Goal: Task Accomplishment & Management: Use online tool/utility

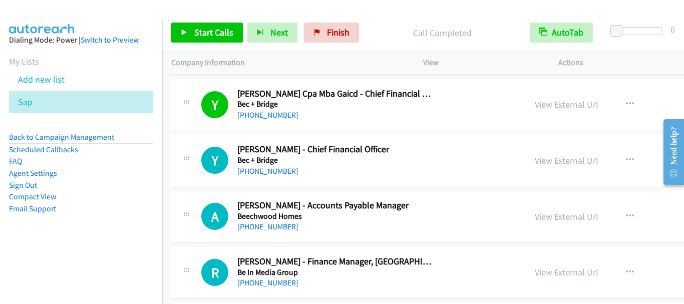
scroll to position [5170, 0]
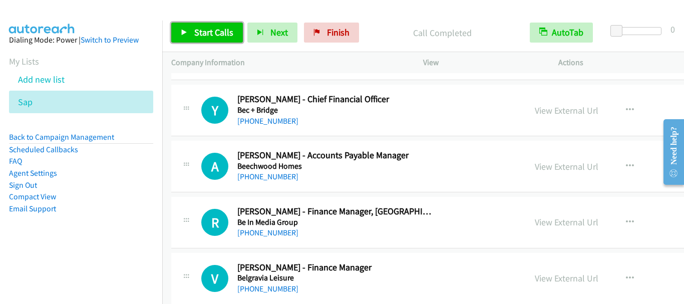
click at [207, 31] on span "Start Calls" at bounding box center [213, 33] width 39 height 12
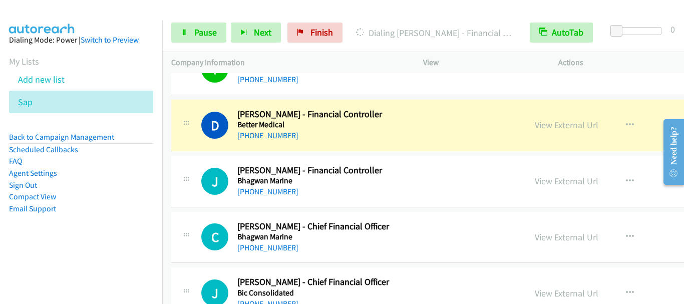
scroll to position [5621, 0]
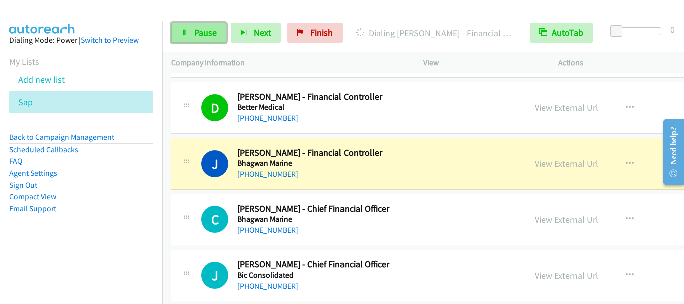
click at [193, 25] on link "Pause" at bounding box center [198, 33] width 55 height 20
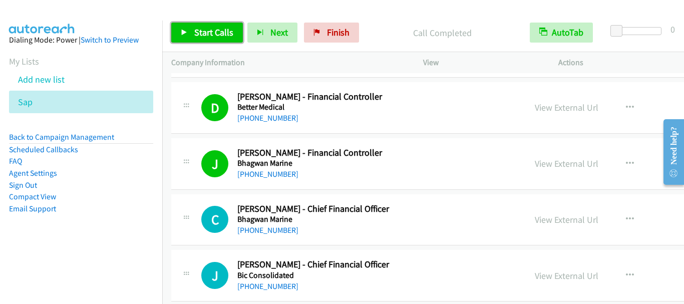
click at [222, 27] on span "Start Calls" at bounding box center [213, 33] width 39 height 12
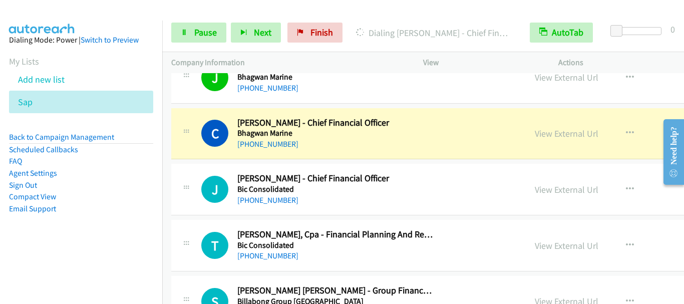
scroll to position [5721, 0]
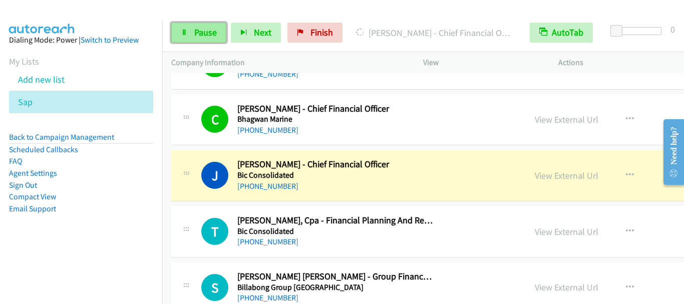
click at [199, 31] on span "Pause" at bounding box center [205, 33] width 23 height 12
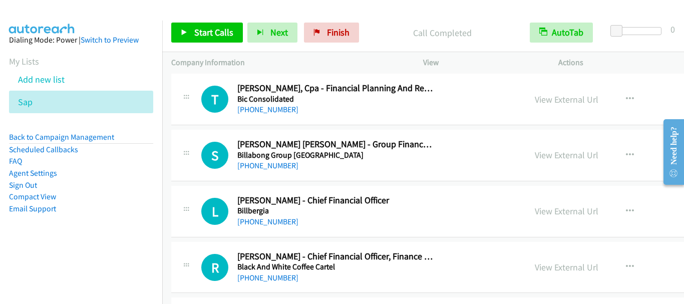
scroll to position [5871, 0]
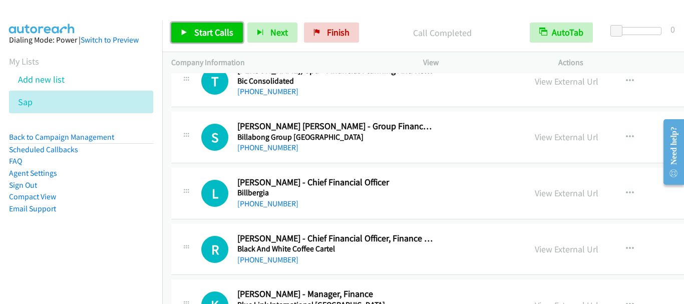
click at [206, 29] on span "Start Calls" at bounding box center [213, 33] width 39 height 12
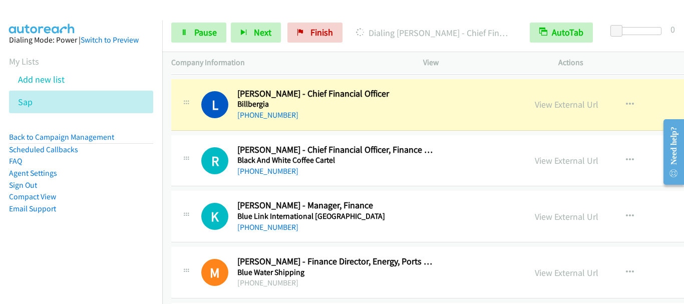
scroll to position [5972, 0]
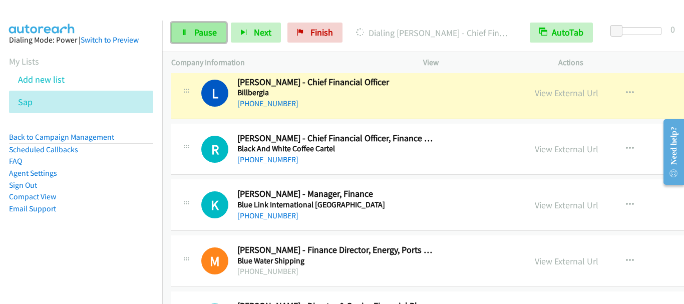
click at [203, 30] on span "Pause" at bounding box center [205, 33] width 23 height 12
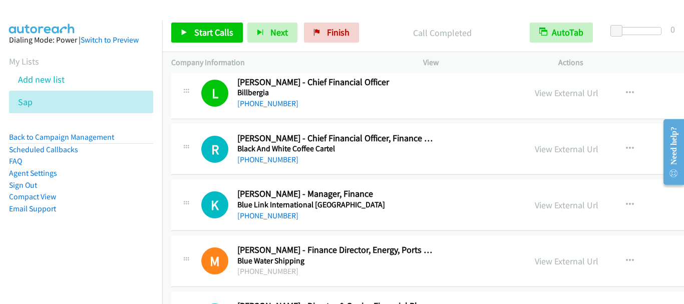
click at [347, 125] on div "R Callback Scheduled [PERSON_NAME] - Chief Financial Officer, Finance Boss Blac…" at bounding box center [507, 150] width 673 height 52
click at [201, 36] on span "Start Calls" at bounding box center [213, 33] width 39 height 12
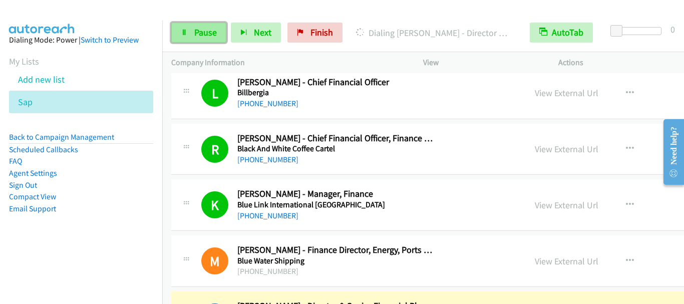
click at [208, 26] on link "Pause" at bounding box center [198, 33] width 55 height 20
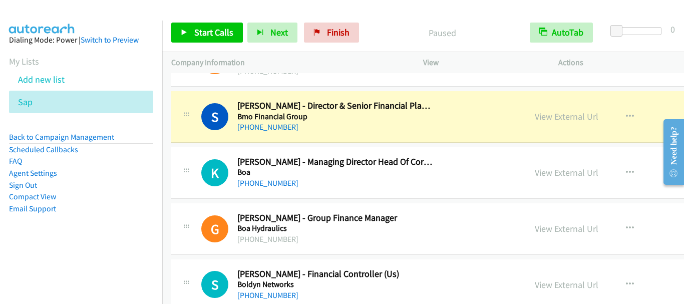
scroll to position [6222, 0]
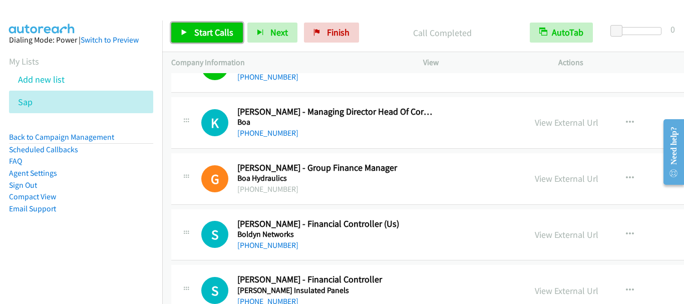
click at [209, 26] on link "Start Calls" at bounding box center [207, 33] width 72 height 20
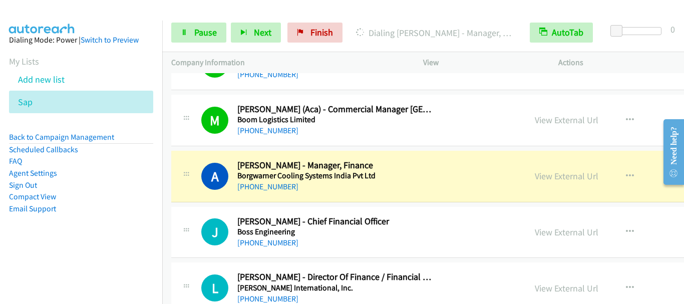
scroll to position [6523, 0]
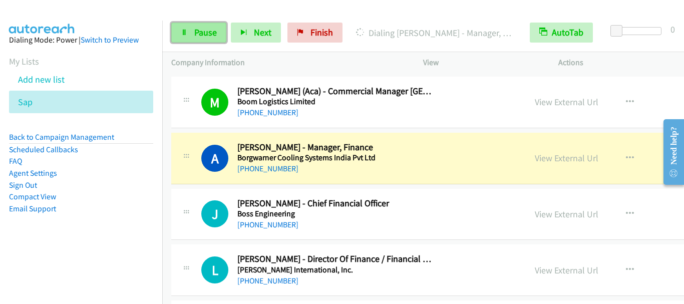
click at [199, 35] on span "Pause" at bounding box center [205, 33] width 23 height 12
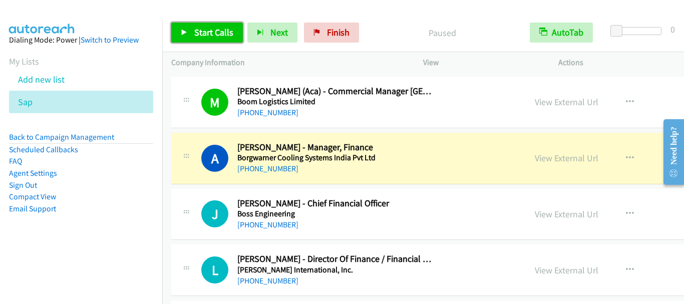
click at [204, 35] on span "Start Calls" at bounding box center [213, 33] width 39 height 12
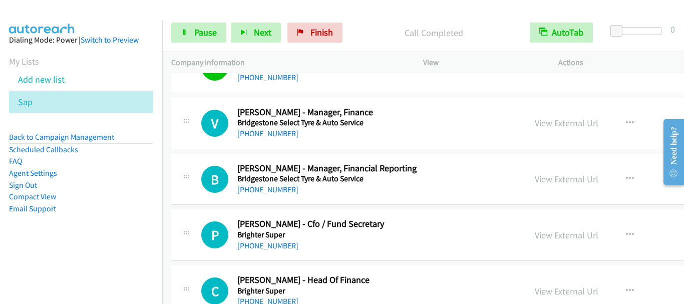
scroll to position [6873, 0]
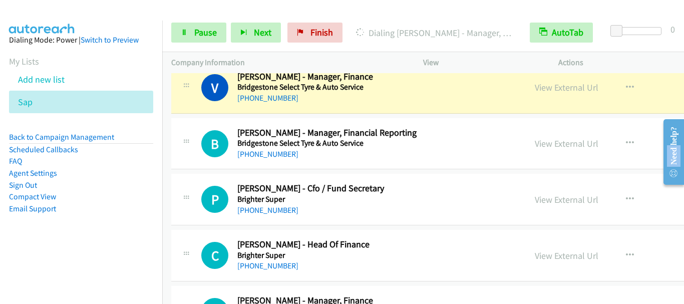
drag, startPoint x: 671, startPoint y: 144, endPoint x: 684, endPoint y: 155, distance: 16.7
click at [684, 155] on div "Need help?" at bounding box center [674, 152] width 21 height 66
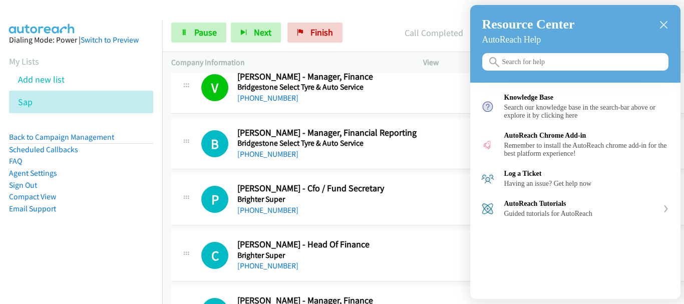
click at [661, 20] on div "close resource center" at bounding box center [664, 25] width 10 height 10
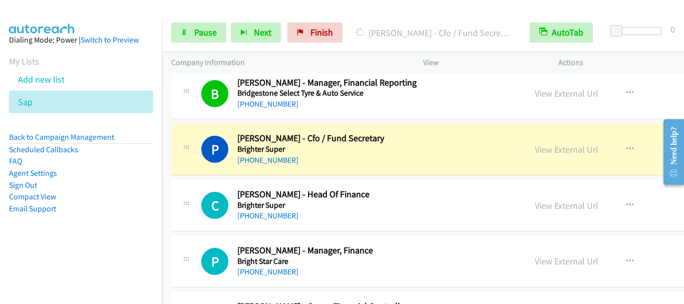
scroll to position [6974, 0]
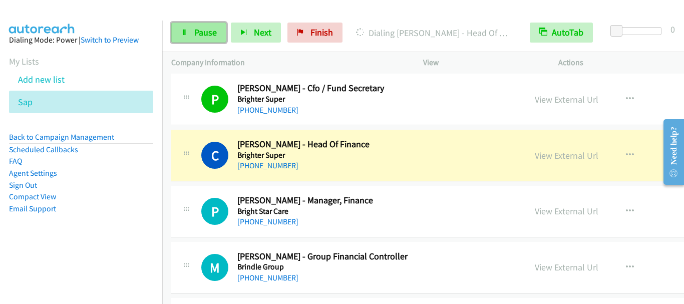
click at [194, 32] on span "Pause" at bounding box center [205, 33] width 23 height 12
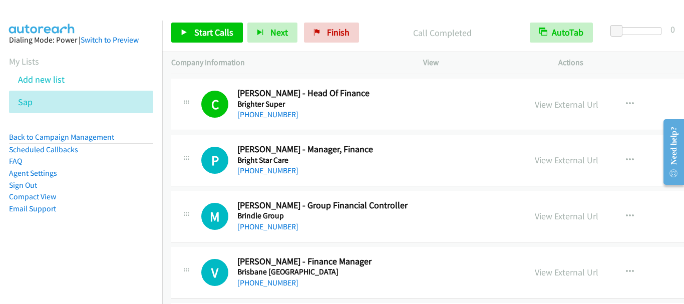
scroll to position [7024, 0]
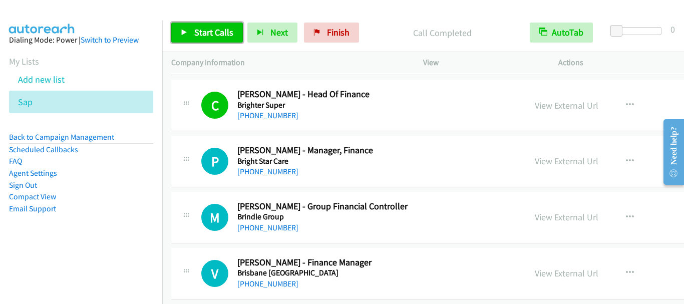
click at [217, 32] on span "Start Calls" at bounding box center [213, 33] width 39 height 12
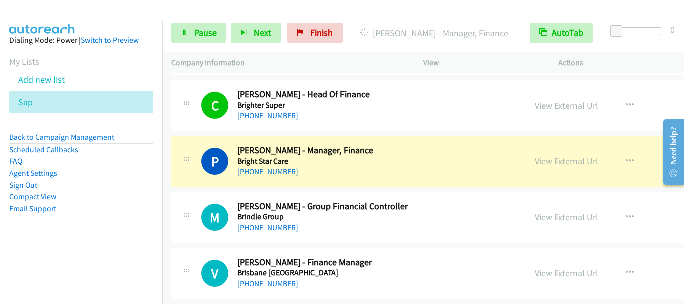
scroll to position [7074, 0]
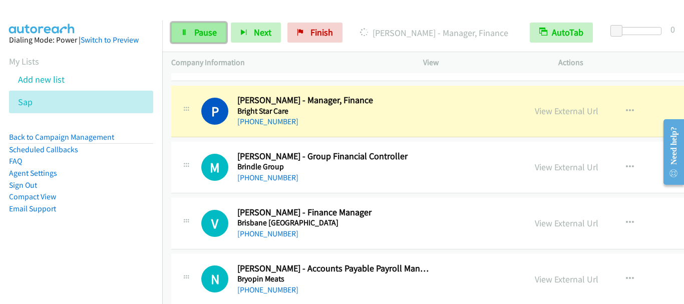
click at [213, 39] on link "Pause" at bounding box center [198, 33] width 55 height 20
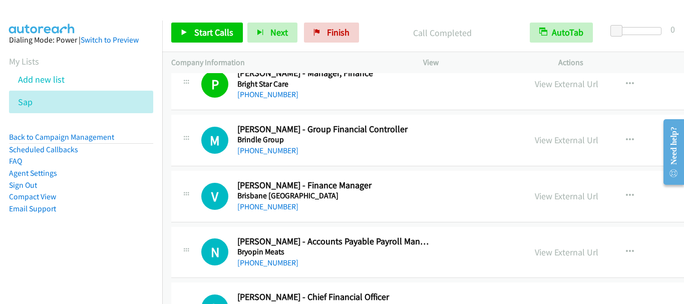
scroll to position [7124, 0]
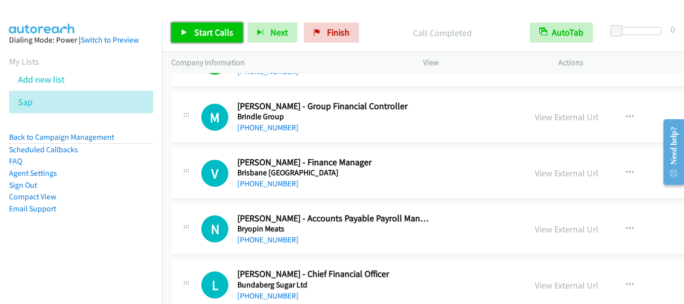
click at [215, 33] on span "Start Calls" at bounding box center [213, 33] width 39 height 12
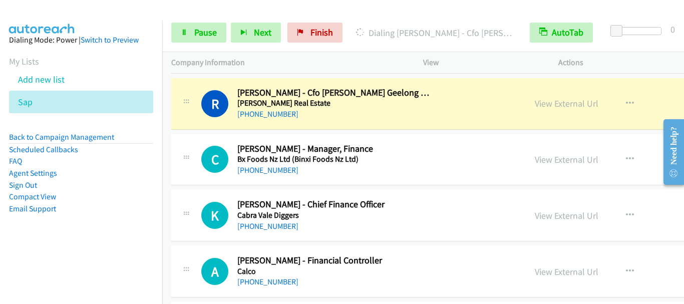
scroll to position [7474, 0]
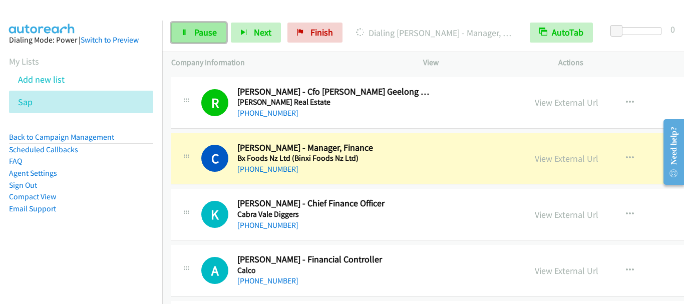
click at [208, 34] on span "Pause" at bounding box center [205, 33] width 23 height 12
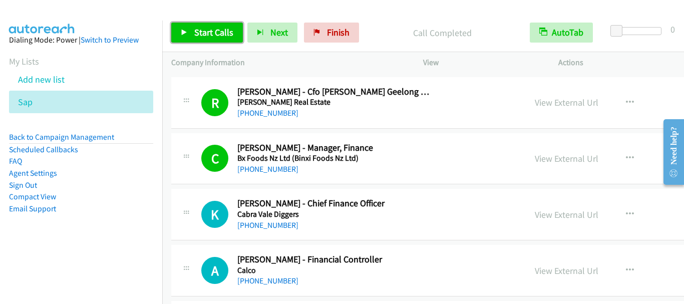
click at [215, 35] on span "Start Calls" at bounding box center [213, 33] width 39 height 12
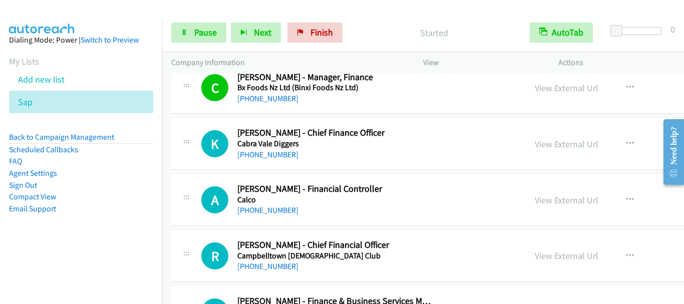
scroll to position [7575, 0]
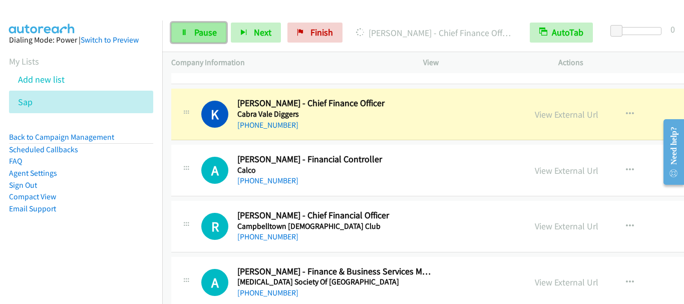
click at [210, 35] on span "Pause" at bounding box center [205, 33] width 23 height 12
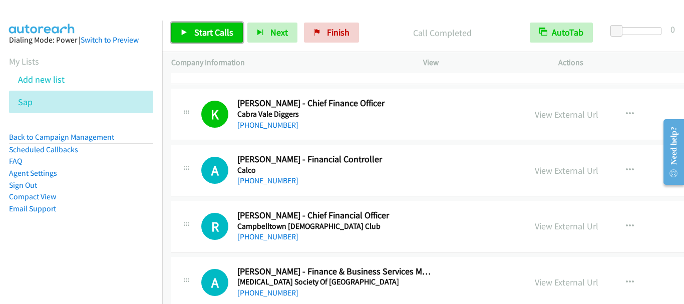
click at [216, 37] on span "Start Calls" at bounding box center [213, 33] width 39 height 12
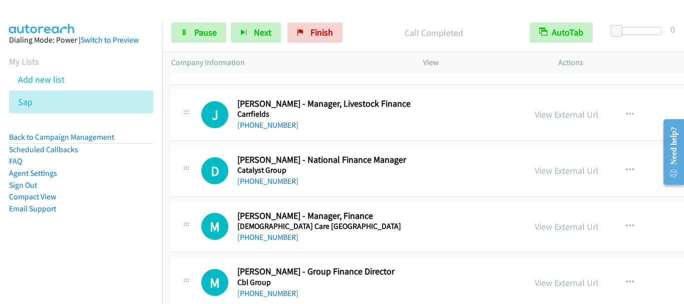
scroll to position [8026, 0]
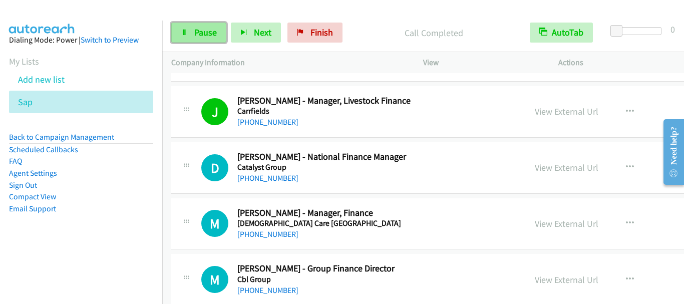
click at [209, 29] on span "Pause" at bounding box center [205, 33] width 23 height 12
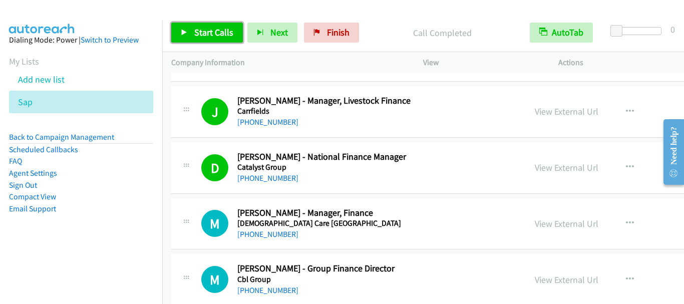
click at [209, 32] on span "Start Calls" at bounding box center [213, 33] width 39 height 12
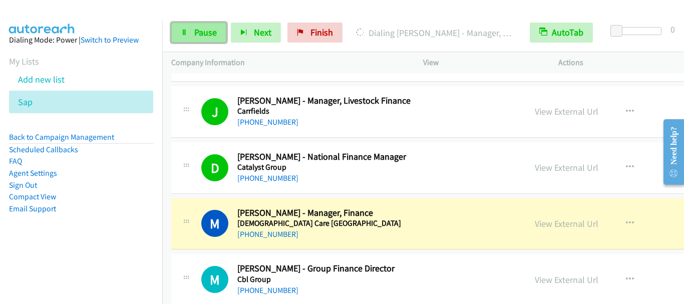
click at [202, 31] on span "Pause" at bounding box center [205, 33] width 23 height 12
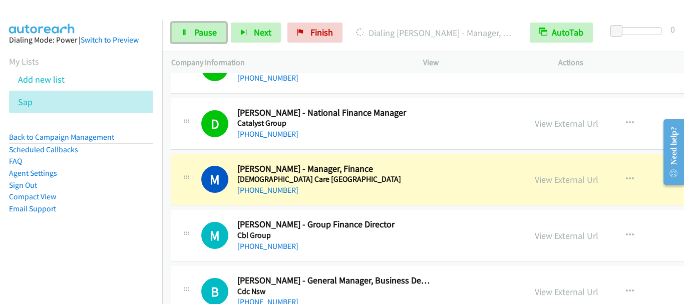
scroll to position [8126, 0]
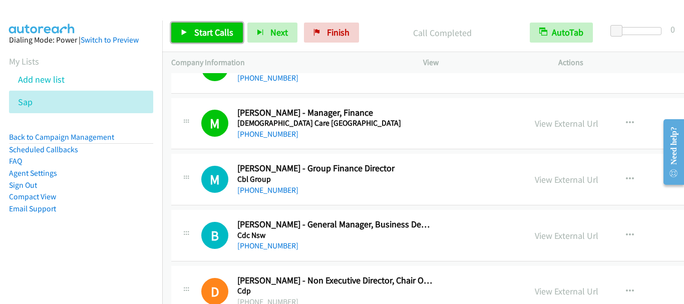
click at [208, 37] on span "Start Calls" at bounding box center [213, 33] width 39 height 12
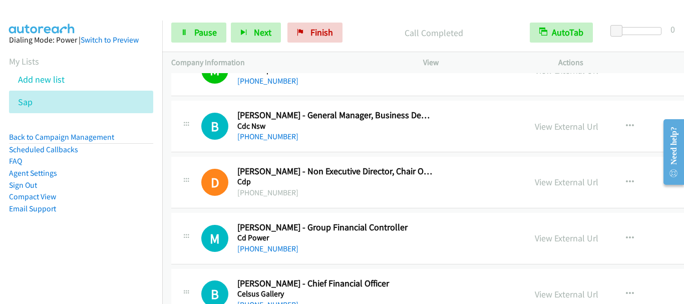
scroll to position [8226, 0]
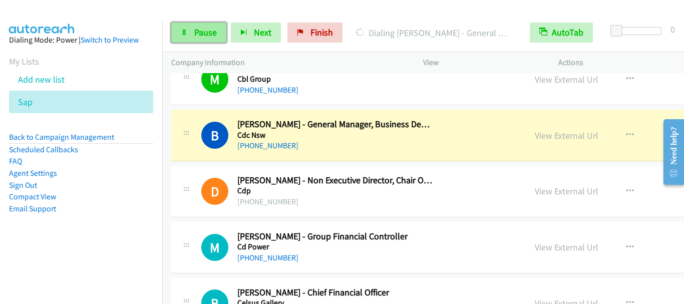
click at [197, 33] on span "Pause" at bounding box center [205, 33] width 23 height 12
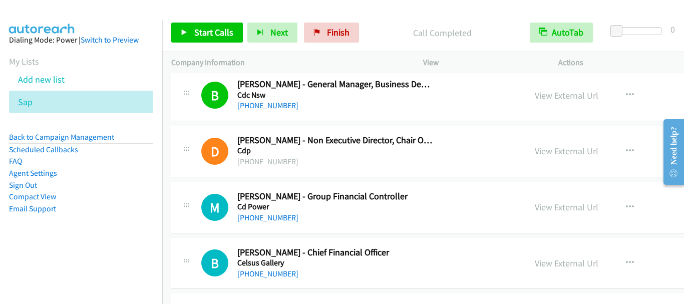
scroll to position [8376, 0]
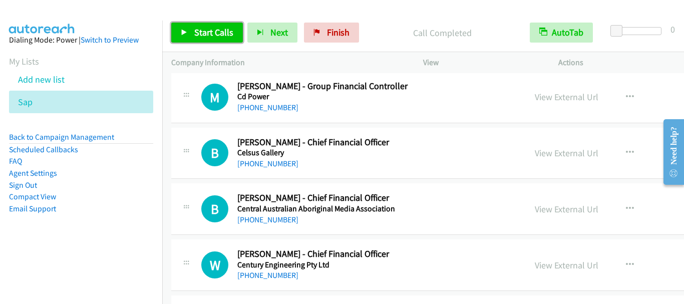
click at [208, 32] on span "Start Calls" at bounding box center [213, 33] width 39 height 12
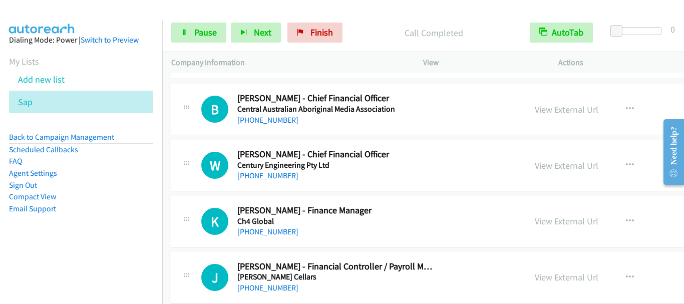
scroll to position [8476, 0]
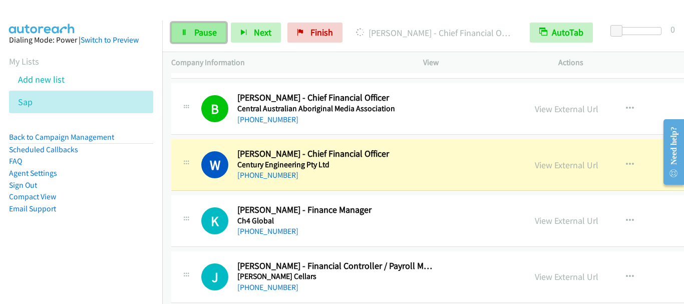
click at [203, 36] on span "Pause" at bounding box center [205, 33] width 23 height 12
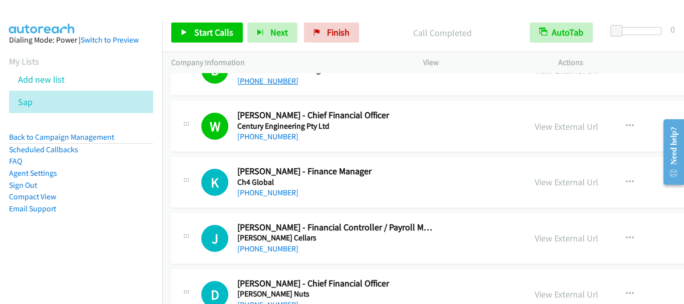
scroll to position [8527, 0]
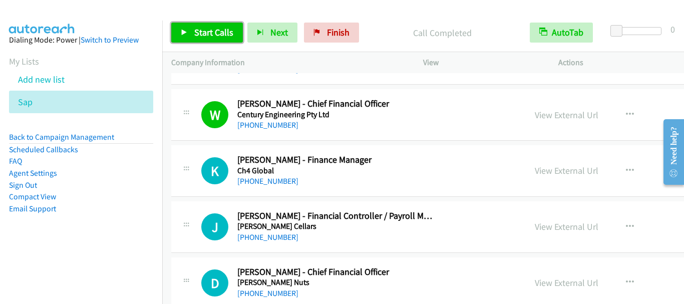
click at [207, 31] on span "Start Calls" at bounding box center [213, 33] width 39 height 12
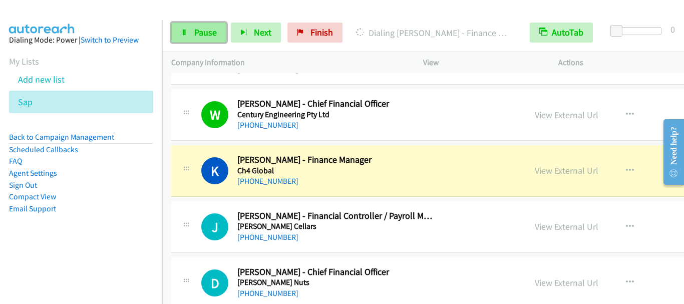
click at [200, 33] on span "Pause" at bounding box center [205, 33] width 23 height 12
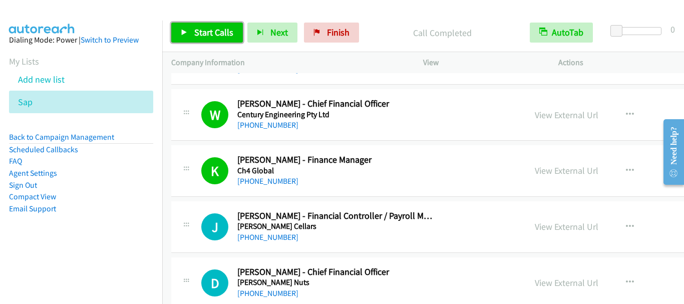
click at [217, 33] on span "Start Calls" at bounding box center [213, 33] width 39 height 12
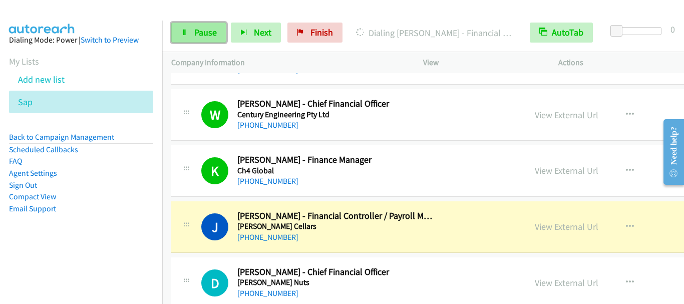
click at [194, 28] on span "Pause" at bounding box center [205, 33] width 23 height 12
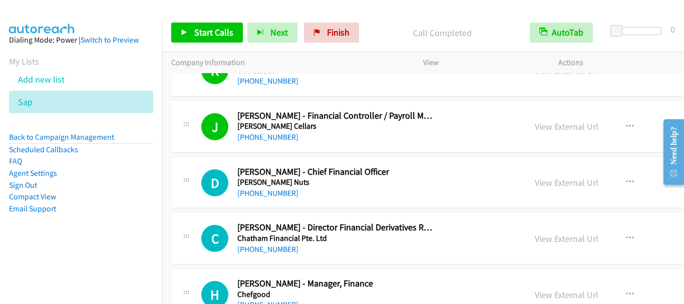
scroll to position [8677, 0]
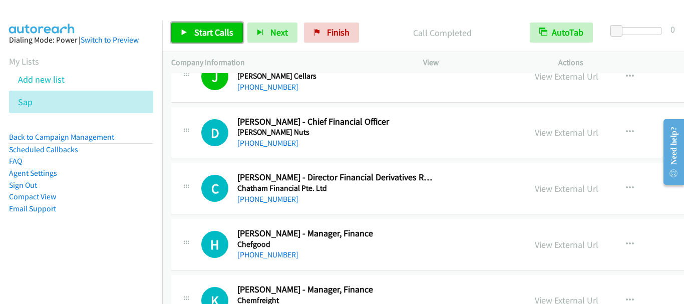
click at [212, 36] on span "Start Calls" at bounding box center [213, 33] width 39 height 12
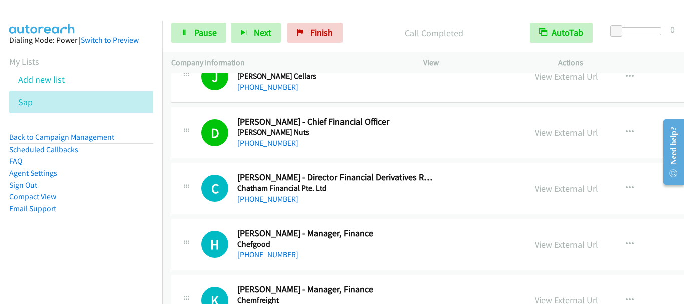
scroll to position [8727, 0]
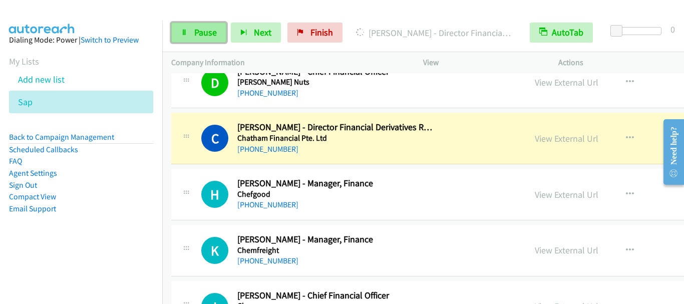
click at [206, 31] on span "Pause" at bounding box center [205, 33] width 23 height 12
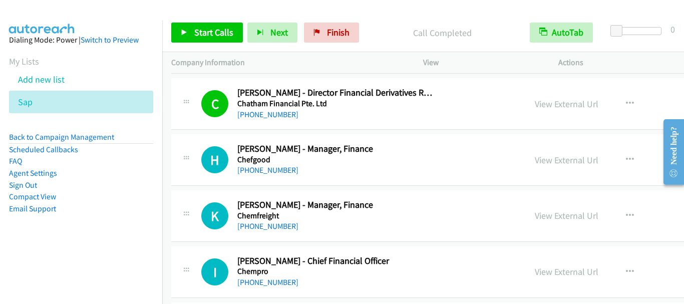
scroll to position [8777, 0]
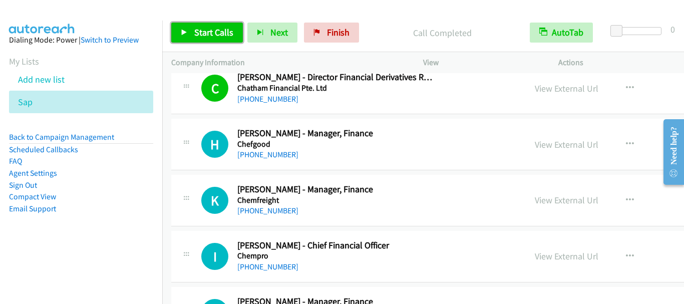
click at [193, 29] on link "Start Calls" at bounding box center [207, 33] width 72 height 20
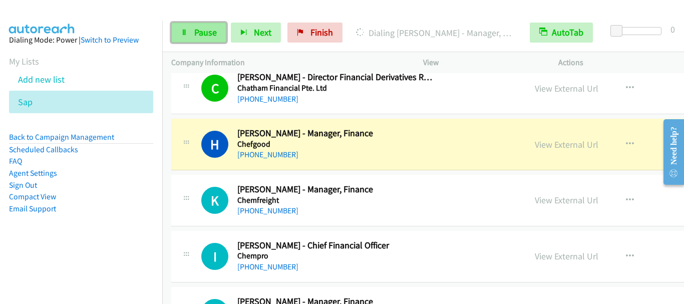
click at [187, 41] on link "Pause" at bounding box center [198, 33] width 55 height 20
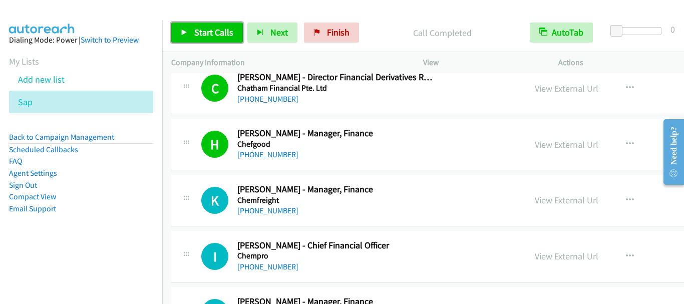
click at [207, 28] on span "Start Calls" at bounding box center [213, 33] width 39 height 12
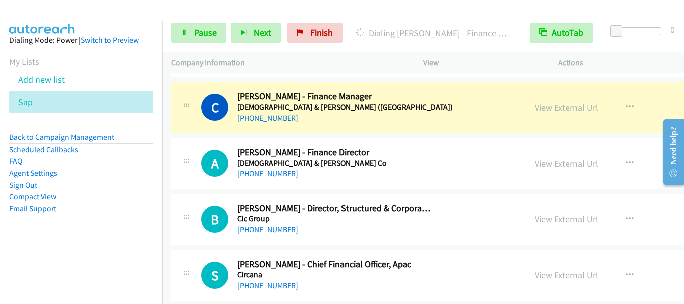
scroll to position [9078, 0]
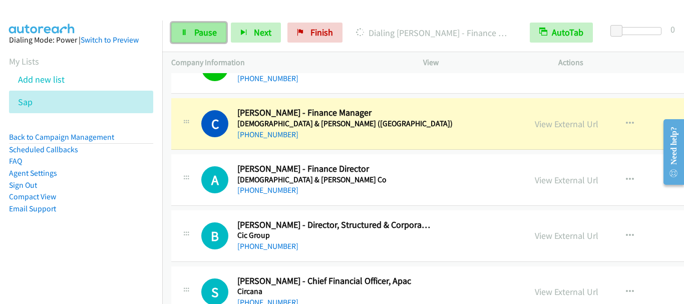
click at [210, 35] on span "Pause" at bounding box center [205, 33] width 23 height 12
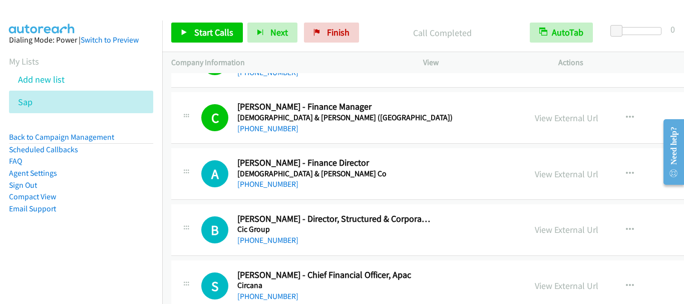
scroll to position [9105, 0]
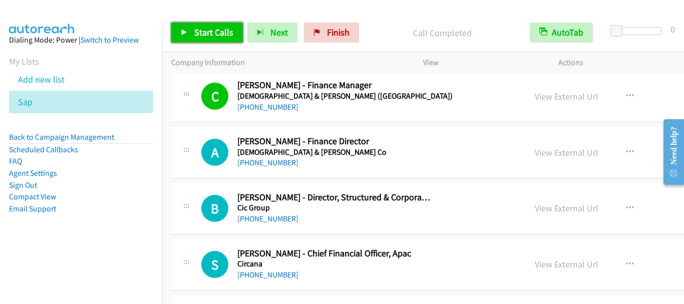
click at [198, 25] on link "Start Calls" at bounding box center [207, 33] width 72 height 20
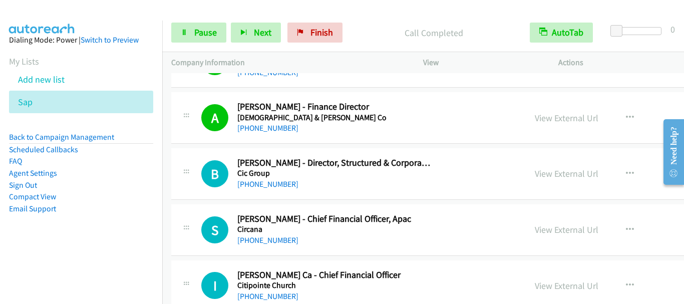
scroll to position [9205, 0]
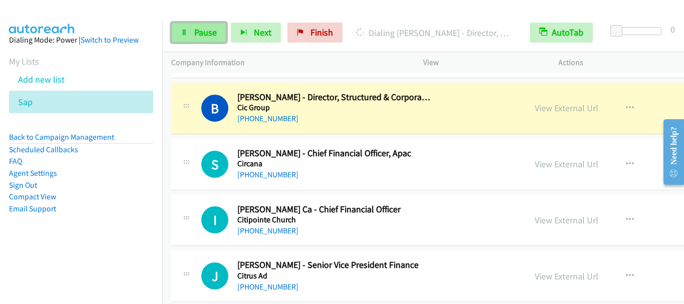
click at [203, 37] on span "Pause" at bounding box center [205, 33] width 23 height 12
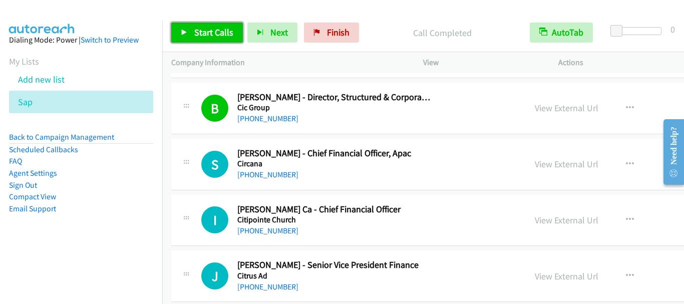
click at [210, 33] on span "Start Calls" at bounding box center [213, 33] width 39 height 12
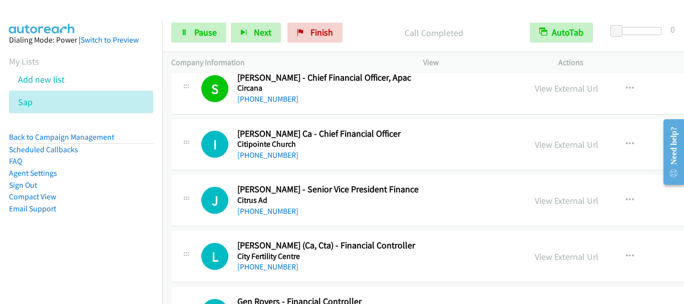
scroll to position [9306, 0]
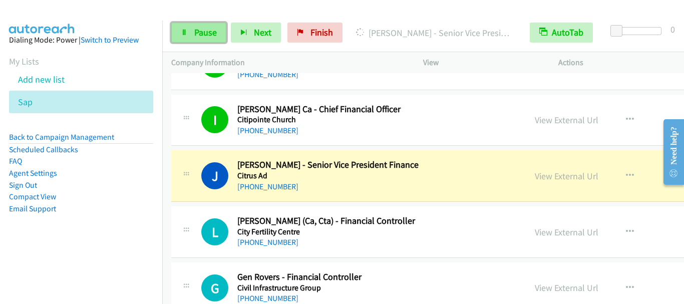
click at [209, 31] on span "Pause" at bounding box center [205, 33] width 23 height 12
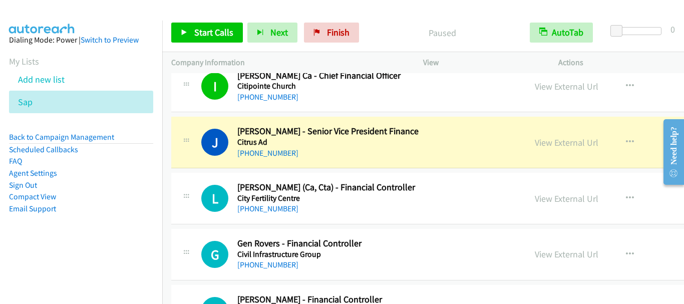
scroll to position [9356, 0]
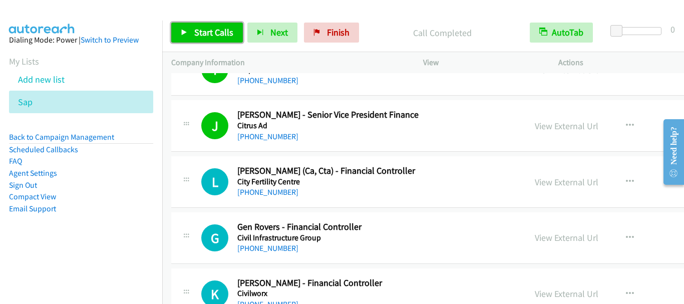
click at [214, 36] on span "Start Calls" at bounding box center [213, 33] width 39 height 12
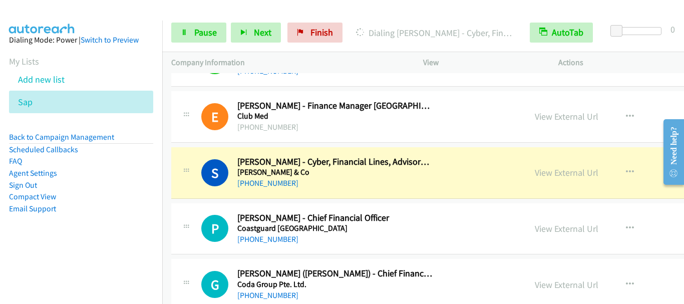
scroll to position [9806, 0]
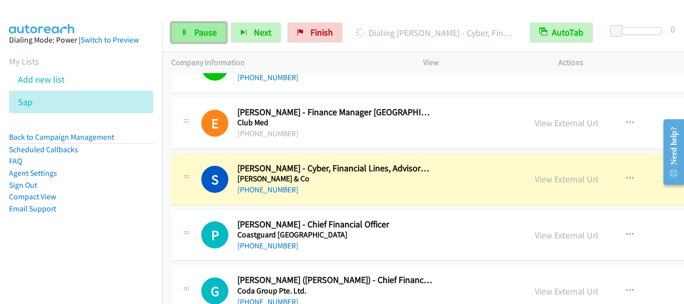
click at [204, 36] on span "Pause" at bounding box center [205, 33] width 23 height 12
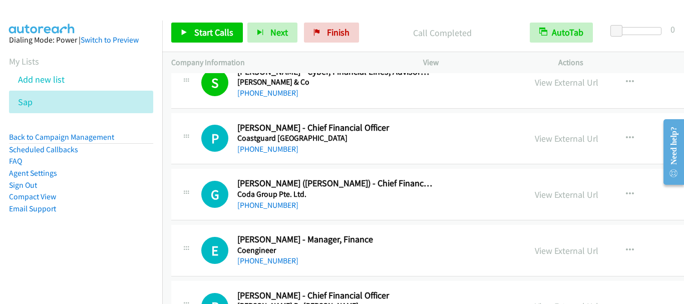
scroll to position [9907, 0]
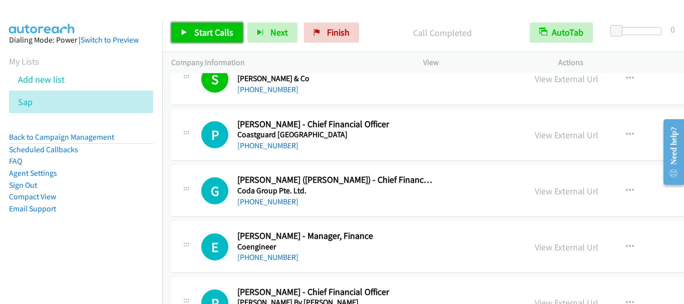
click at [209, 31] on span "Start Calls" at bounding box center [213, 33] width 39 height 12
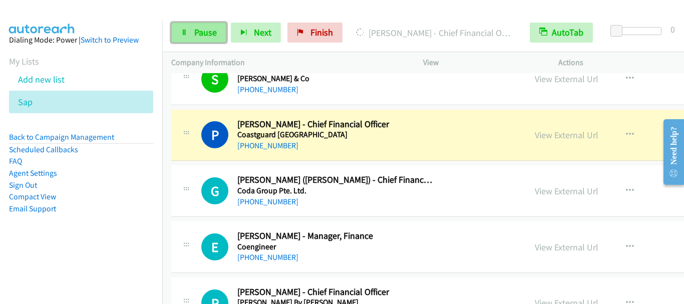
click at [194, 30] on span "Pause" at bounding box center [205, 33] width 23 height 12
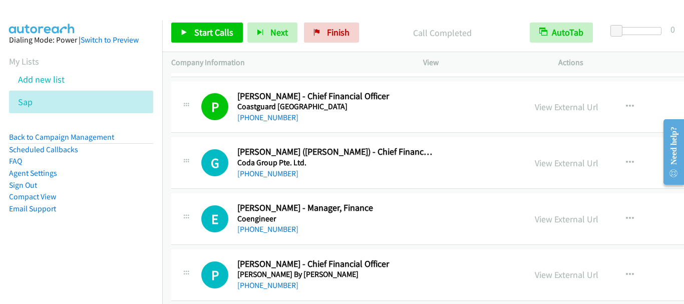
scroll to position [9957, 0]
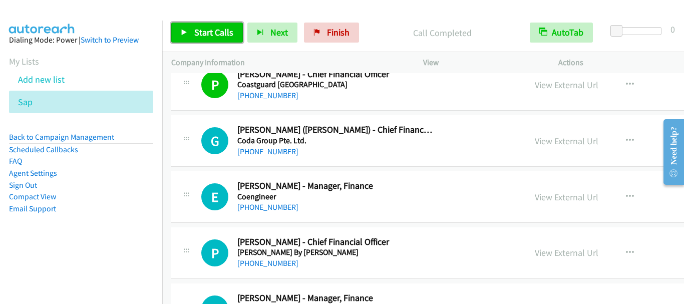
click at [217, 34] on span "Start Calls" at bounding box center [213, 33] width 39 height 12
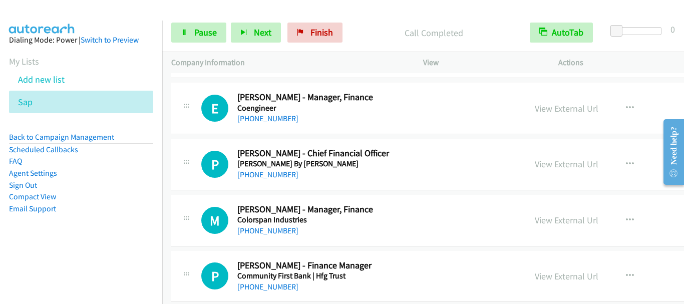
scroll to position [10057, 0]
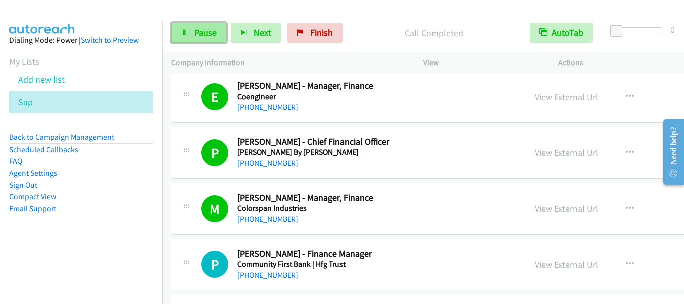
click at [187, 38] on link "Pause" at bounding box center [198, 33] width 55 height 20
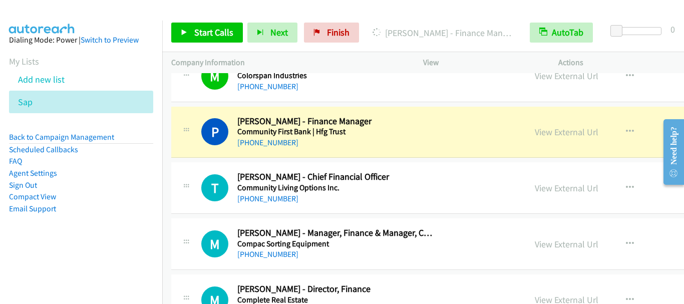
scroll to position [10207, 0]
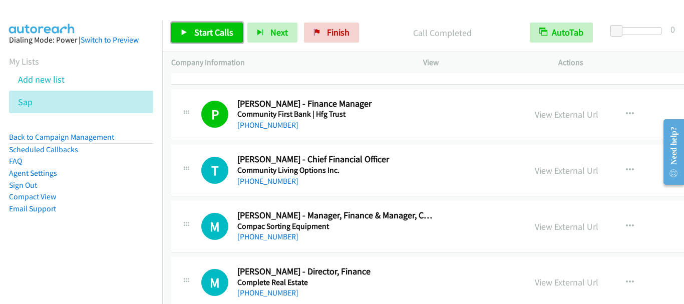
click at [190, 25] on link "Start Calls" at bounding box center [207, 33] width 72 height 20
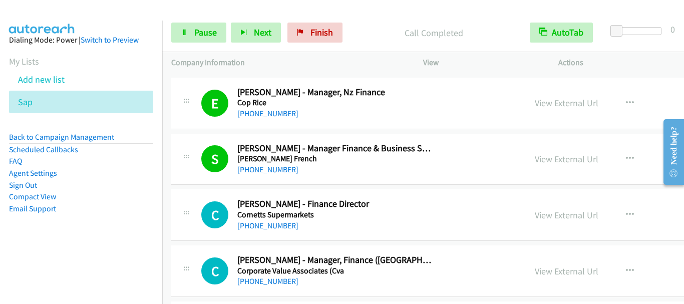
scroll to position [11159, 0]
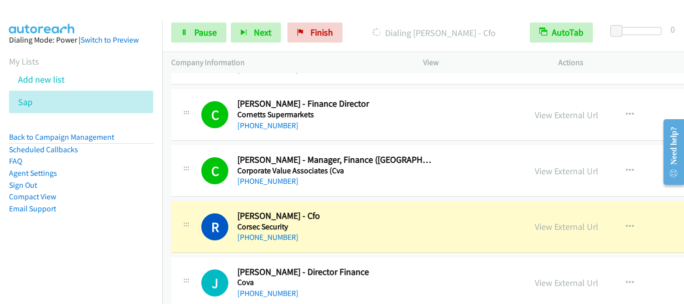
click at [294, 70] on div "Company Information" at bounding box center [288, 62] width 252 height 21
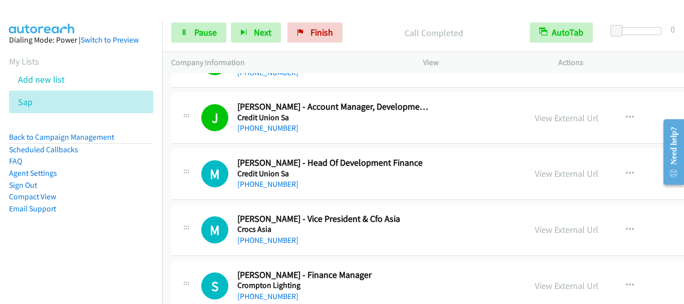
scroll to position [11510, 0]
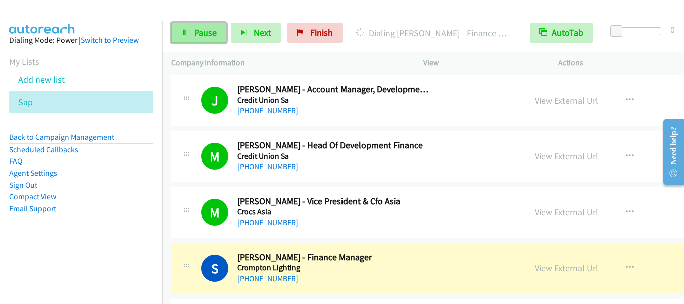
click at [205, 36] on span "Pause" at bounding box center [205, 33] width 23 height 12
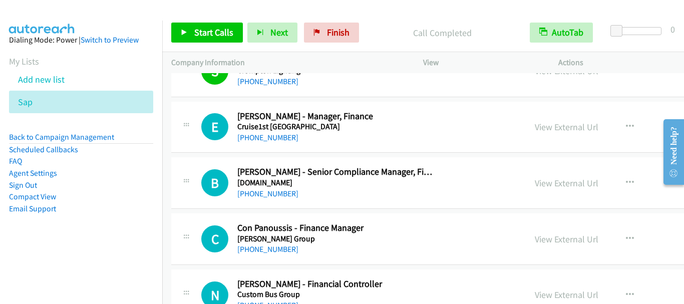
scroll to position [11710, 0]
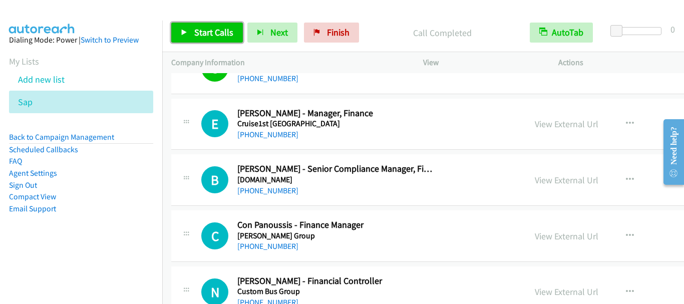
click at [203, 35] on span "Start Calls" at bounding box center [213, 33] width 39 height 12
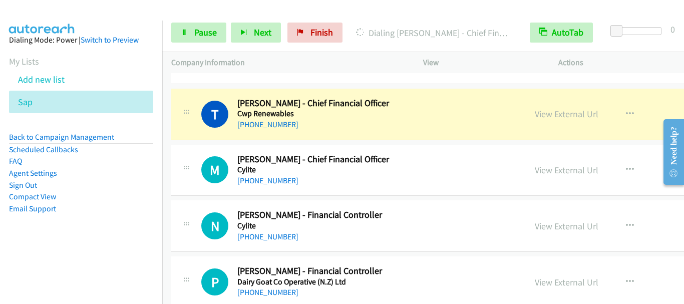
scroll to position [11961, 0]
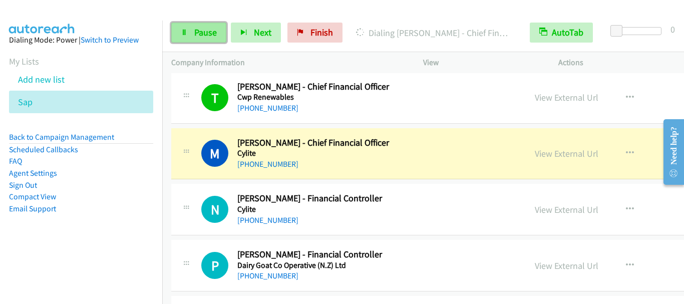
click at [196, 39] on link "Pause" at bounding box center [198, 33] width 55 height 20
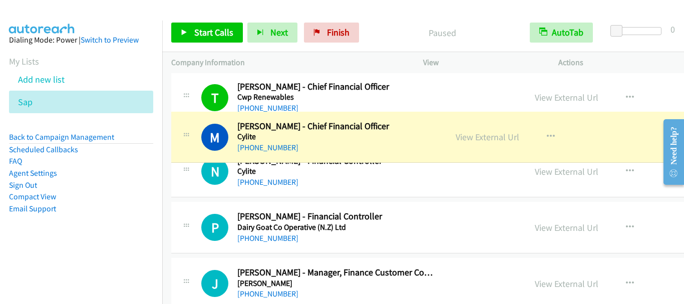
drag, startPoint x: 304, startPoint y: 172, endPoint x: 234, endPoint y: 156, distance: 71.6
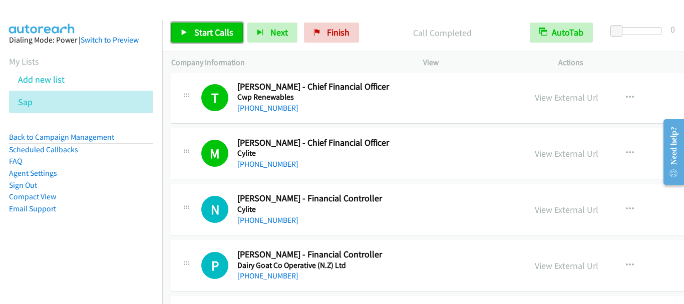
click at [213, 29] on span "Start Calls" at bounding box center [213, 33] width 39 height 12
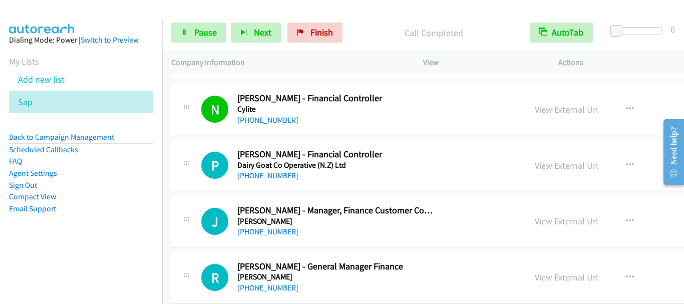
scroll to position [12111, 0]
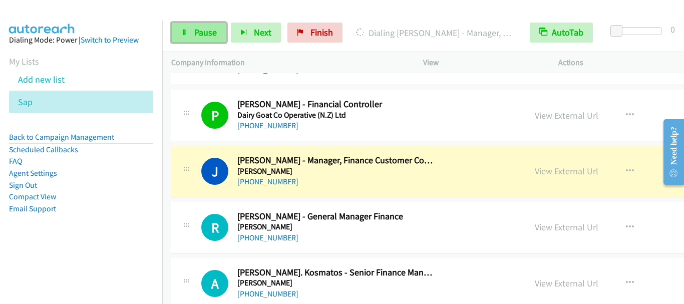
click at [185, 40] on link "Pause" at bounding box center [198, 33] width 55 height 20
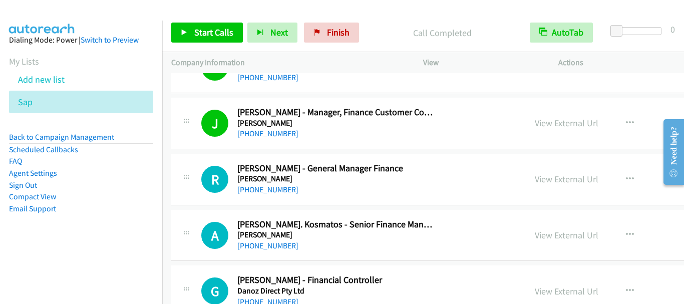
scroll to position [12161, 0]
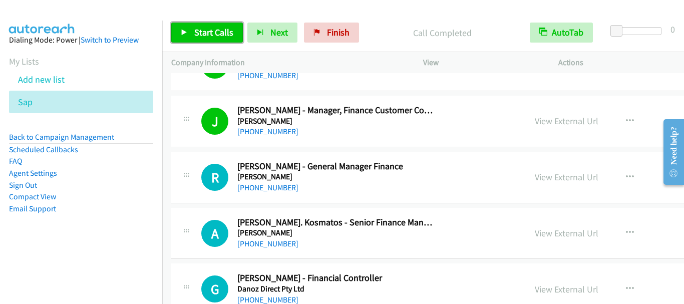
click at [206, 29] on span "Start Calls" at bounding box center [213, 33] width 39 height 12
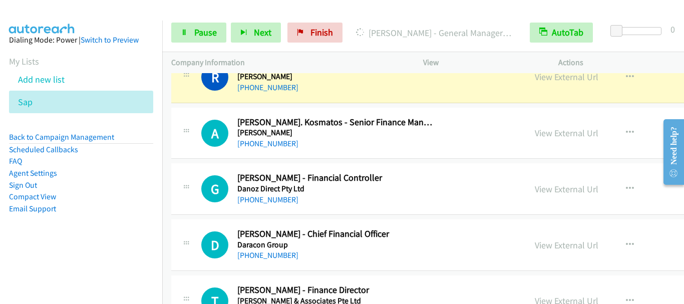
scroll to position [12211, 0]
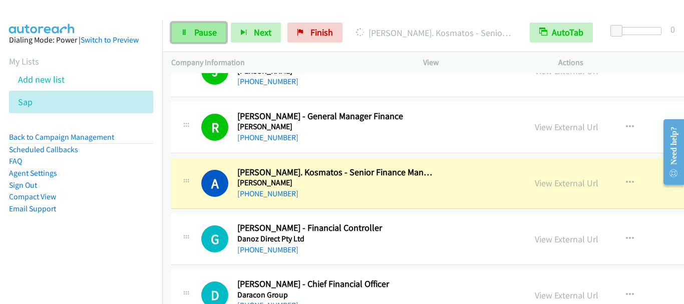
click at [217, 32] on link "Pause" at bounding box center [198, 33] width 55 height 20
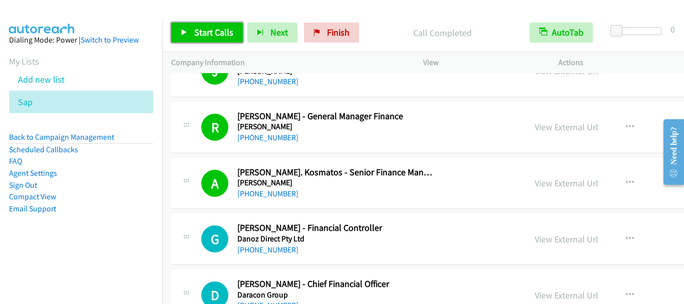
click at [205, 29] on span "Start Calls" at bounding box center [213, 33] width 39 height 12
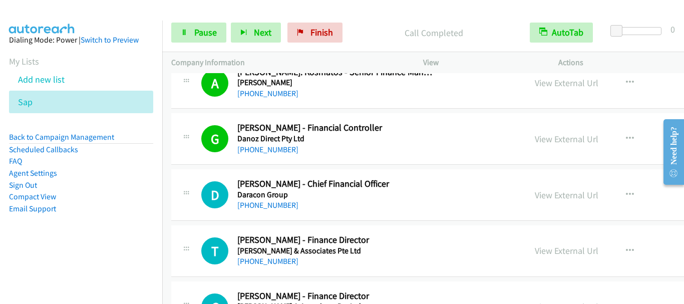
scroll to position [12361, 0]
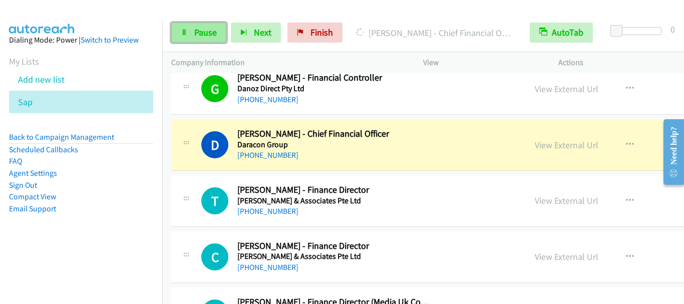
click at [210, 32] on span "Pause" at bounding box center [205, 33] width 23 height 12
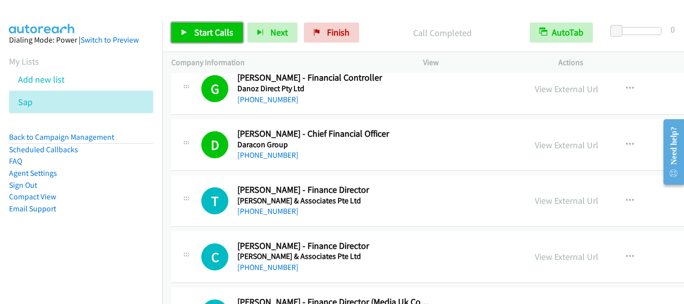
click at [206, 37] on span "Start Calls" at bounding box center [213, 33] width 39 height 12
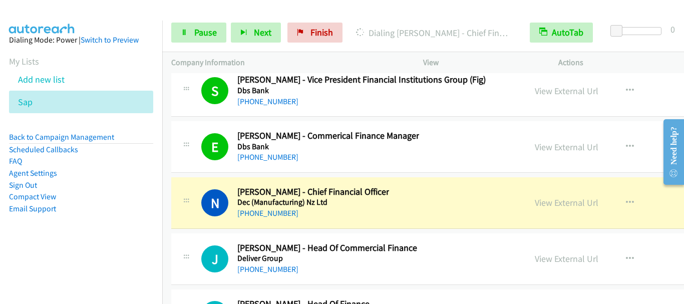
scroll to position [12762, 0]
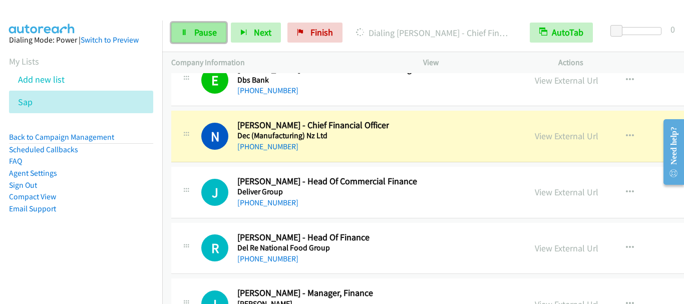
click at [197, 39] on link "Pause" at bounding box center [198, 33] width 55 height 20
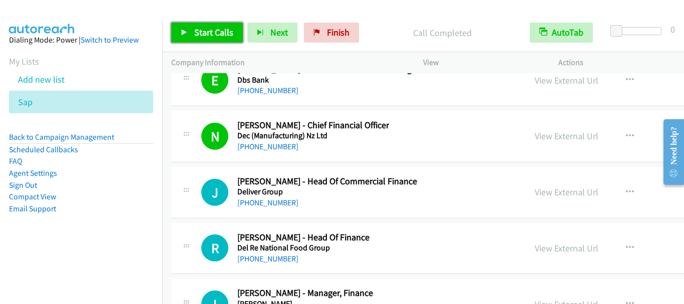
click at [228, 38] on span "Start Calls" at bounding box center [213, 33] width 39 height 12
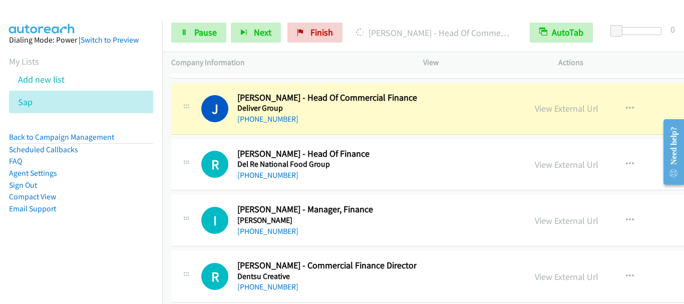
scroll to position [12862, 0]
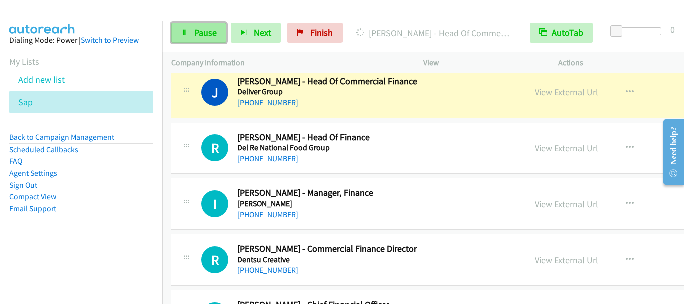
click at [202, 32] on span "Pause" at bounding box center [205, 33] width 23 height 12
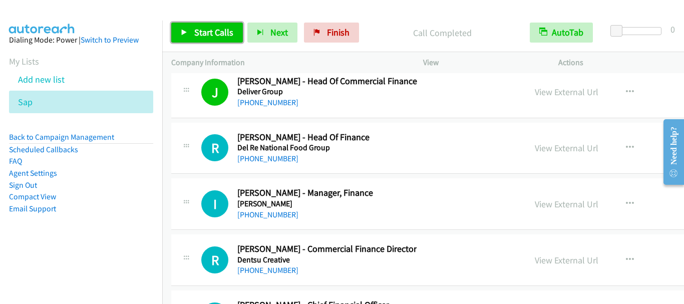
click at [205, 40] on link "Start Calls" at bounding box center [207, 33] width 72 height 20
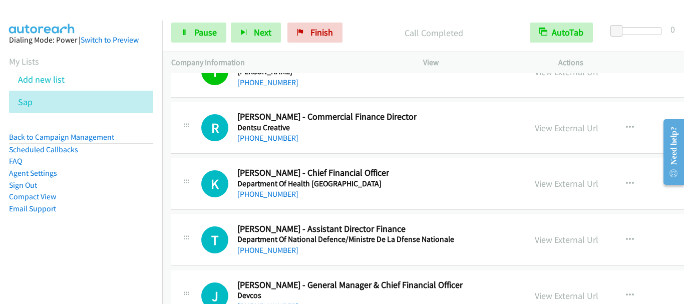
scroll to position [13013, 0]
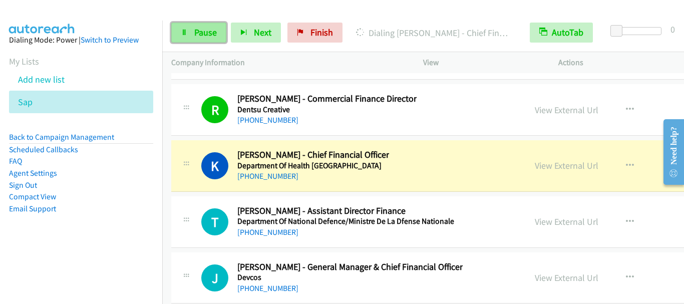
click at [197, 34] on span "Pause" at bounding box center [205, 33] width 23 height 12
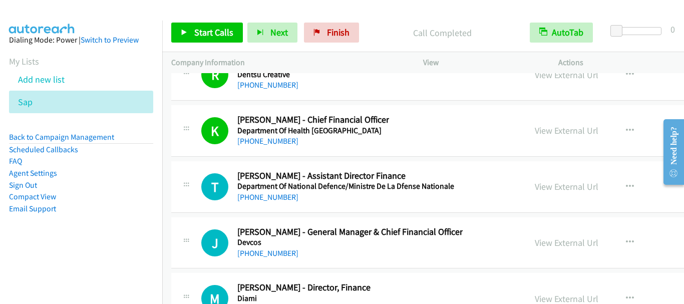
scroll to position [13063, 0]
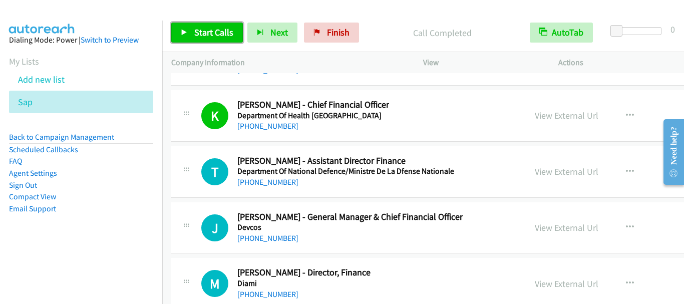
click at [201, 35] on span "Start Calls" at bounding box center [213, 33] width 39 height 12
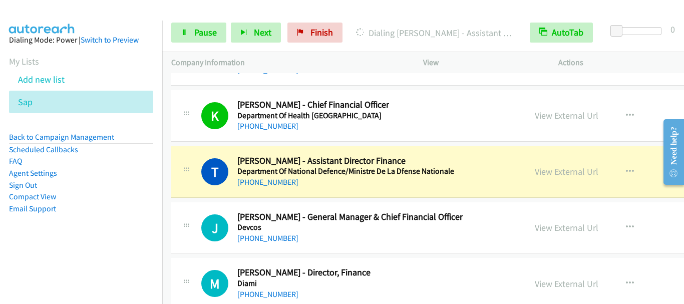
scroll to position [13113, 0]
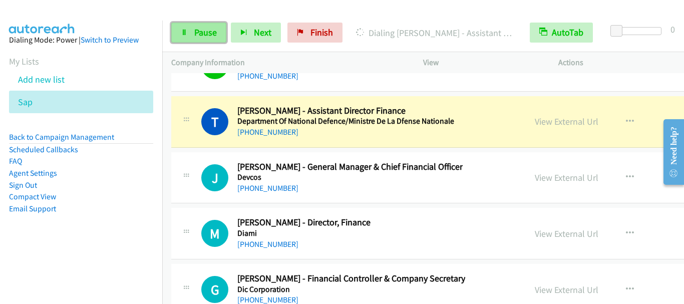
click at [197, 30] on span "Pause" at bounding box center [205, 33] width 23 height 12
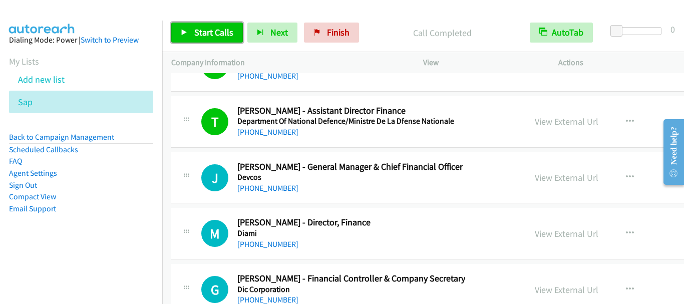
click at [198, 36] on span "Start Calls" at bounding box center [213, 33] width 39 height 12
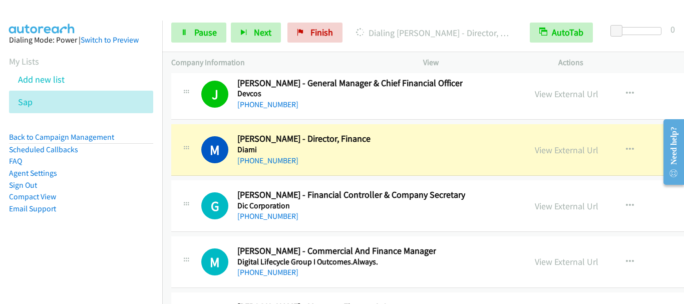
scroll to position [13213, 0]
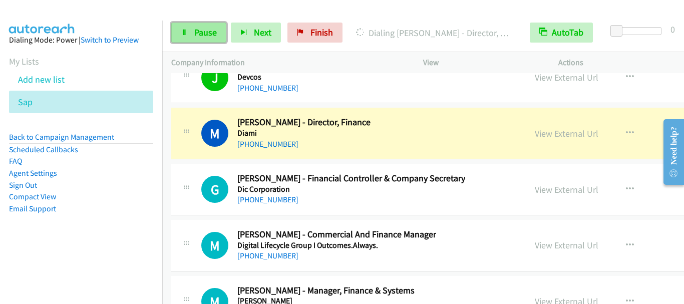
click at [204, 35] on span "Pause" at bounding box center [205, 33] width 23 height 12
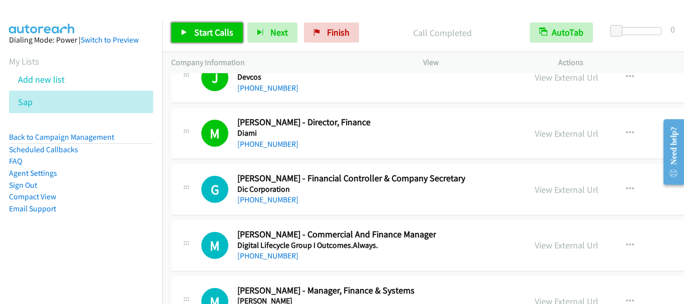
click at [190, 27] on link "Start Calls" at bounding box center [207, 33] width 72 height 20
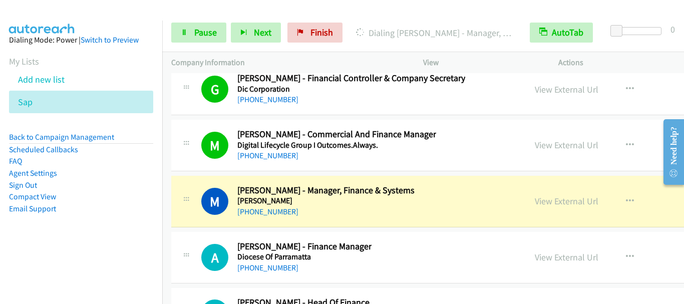
scroll to position [13363, 0]
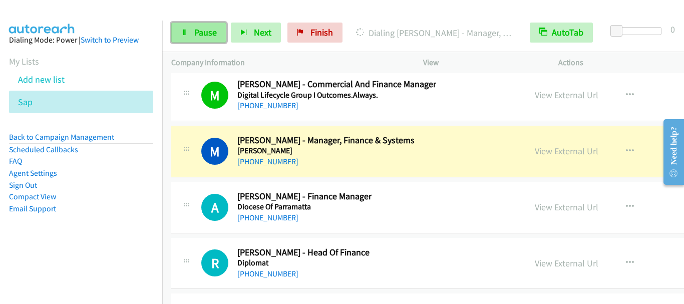
click at [202, 35] on span "Pause" at bounding box center [205, 33] width 23 height 12
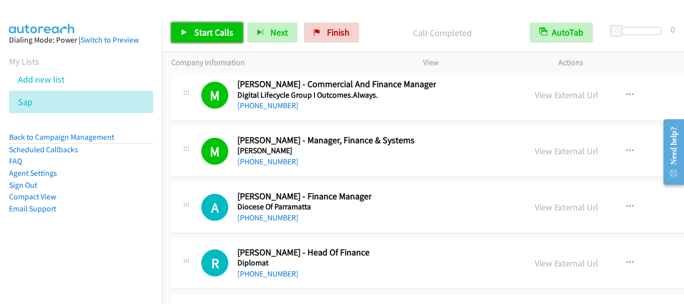
click at [217, 33] on span "Start Calls" at bounding box center [213, 33] width 39 height 12
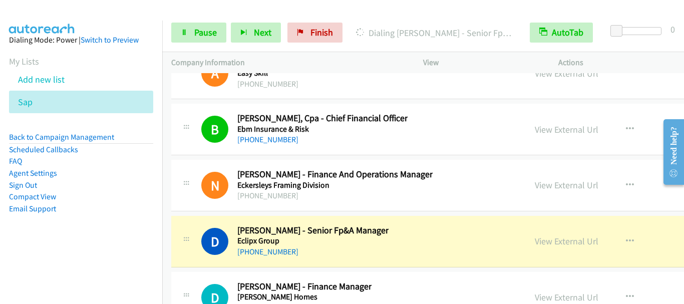
scroll to position [14816, 0]
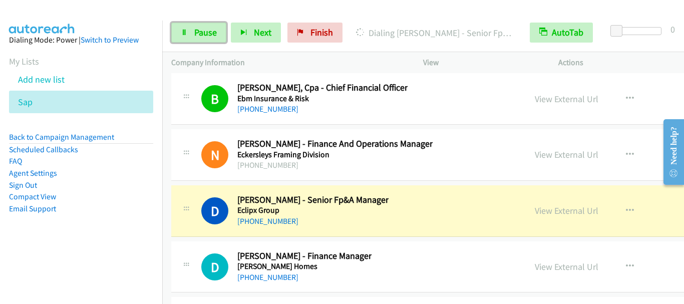
drag, startPoint x: 216, startPoint y: 26, endPoint x: 441, endPoint y: 6, distance: 225.8
click at [216, 26] on link "Pause" at bounding box center [198, 33] width 55 height 20
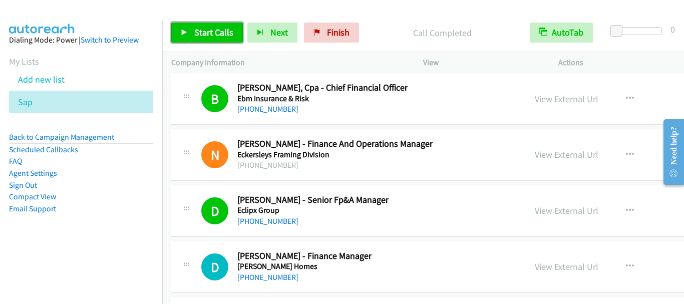
click at [204, 37] on span "Start Calls" at bounding box center [213, 33] width 39 height 12
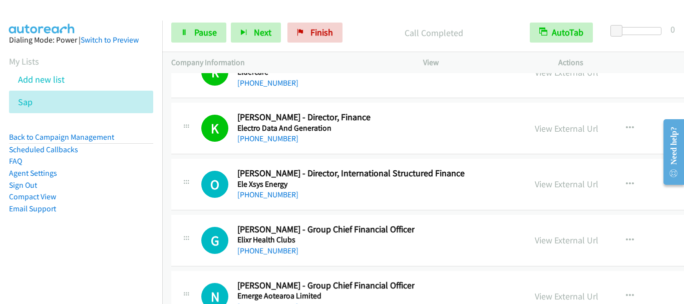
scroll to position [15117, 0]
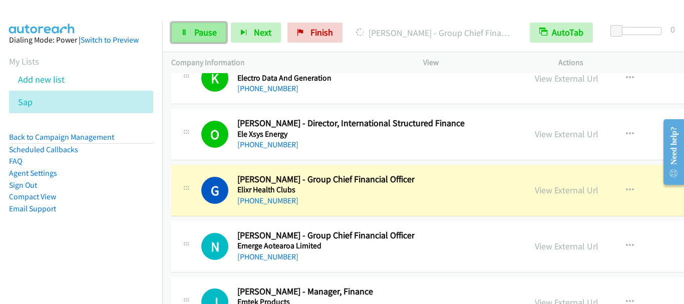
click at [206, 38] on span "Pause" at bounding box center [205, 33] width 23 height 12
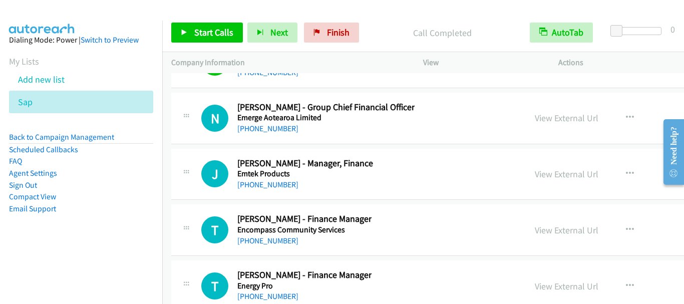
scroll to position [15267, 0]
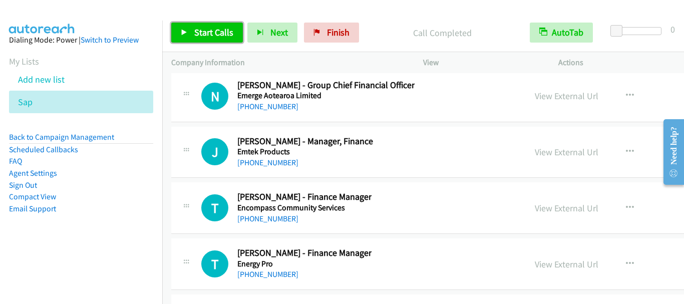
click at [203, 36] on span "Start Calls" at bounding box center [213, 33] width 39 height 12
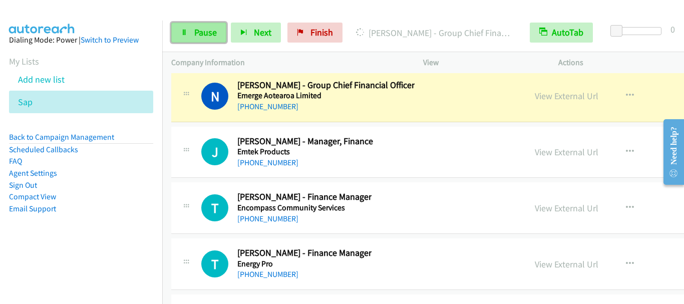
click at [200, 28] on span "Pause" at bounding box center [205, 33] width 23 height 12
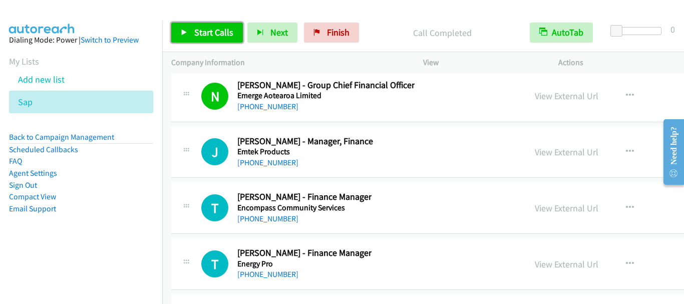
click at [228, 31] on span "Start Calls" at bounding box center [213, 33] width 39 height 12
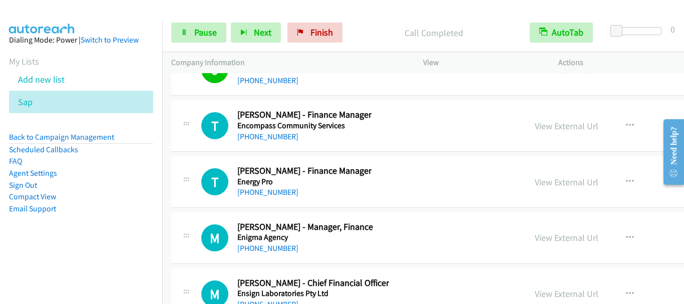
scroll to position [15367, 0]
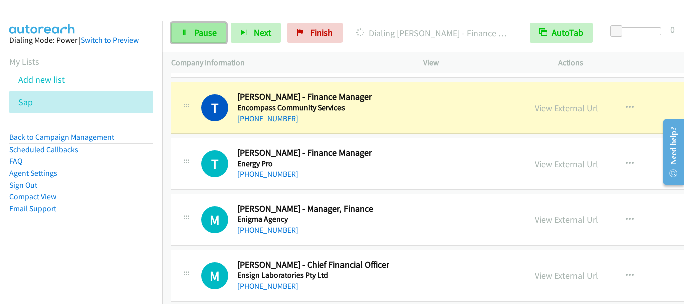
click at [204, 30] on span "Pause" at bounding box center [205, 33] width 23 height 12
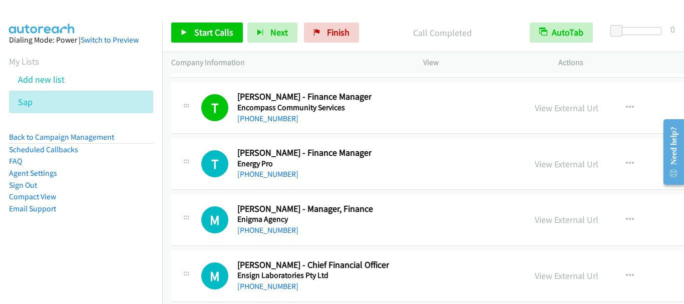
scroll to position [15417, 0]
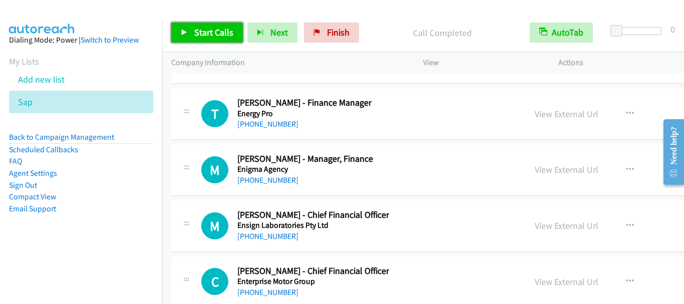
click at [211, 37] on span "Start Calls" at bounding box center [213, 33] width 39 height 12
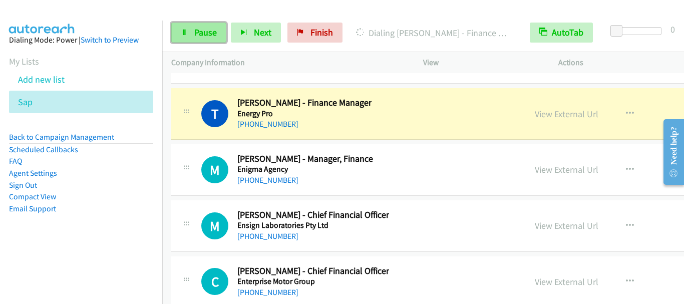
click at [203, 31] on span "Pause" at bounding box center [205, 33] width 23 height 12
